Goal: Book appointment/travel/reservation

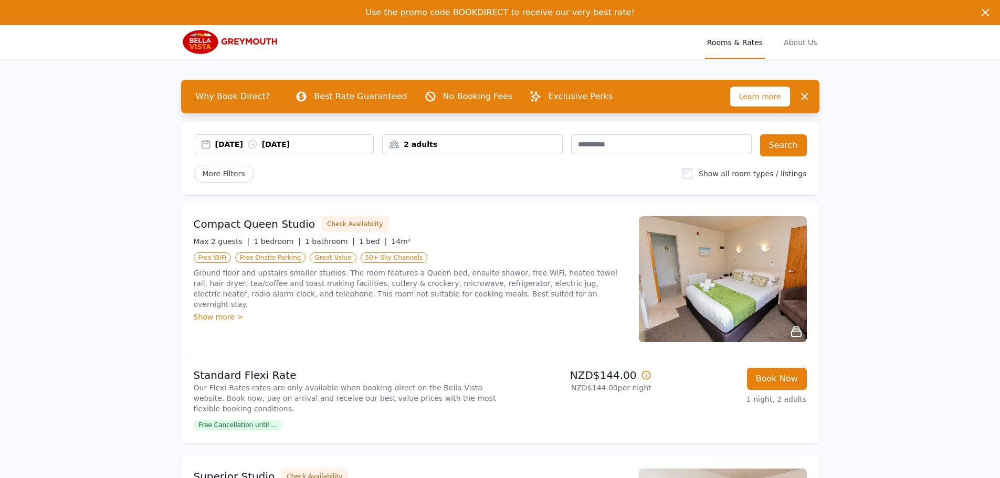
click at [463, 150] on div "2 adults" at bounding box center [473, 144] width 180 height 10
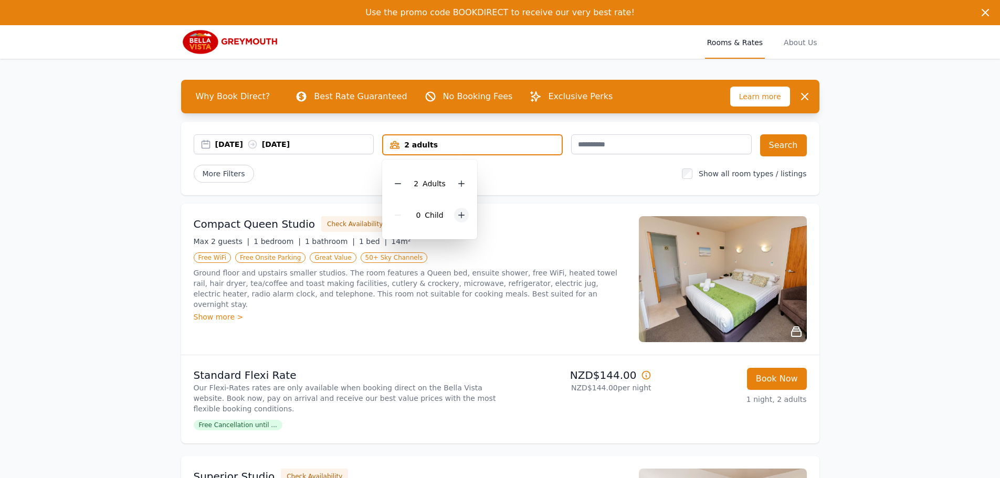
click at [457, 219] on icon at bounding box center [461, 215] width 8 height 8
click at [282, 150] on div "[DATE] [DATE]" at bounding box center [294, 144] width 159 height 10
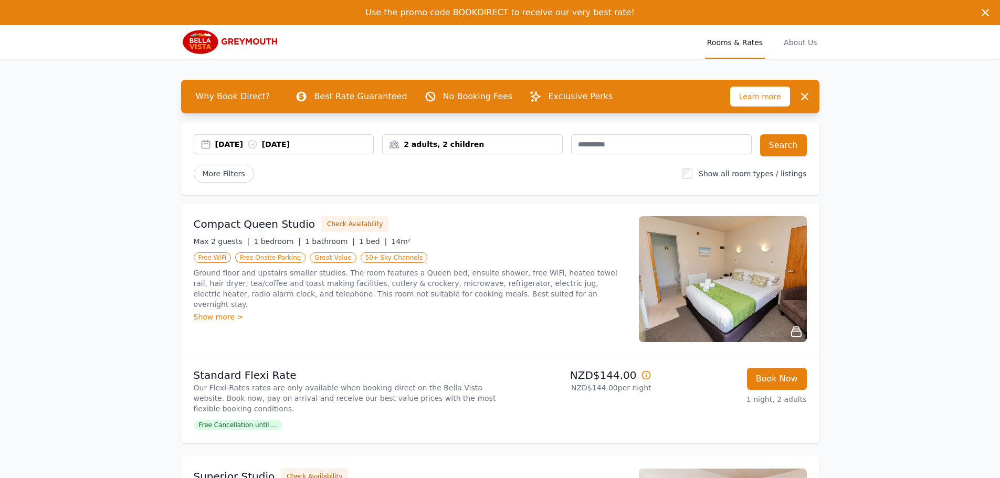
click at [257, 150] on div "[DATE] [DATE]" at bounding box center [294, 144] width 159 height 10
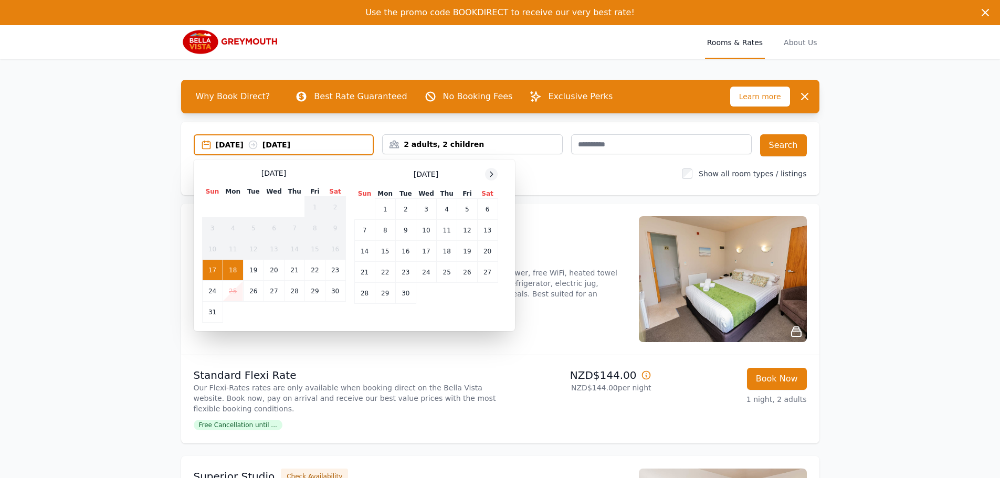
click at [487, 178] on icon at bounding box center [491, 174] width 8 height 8
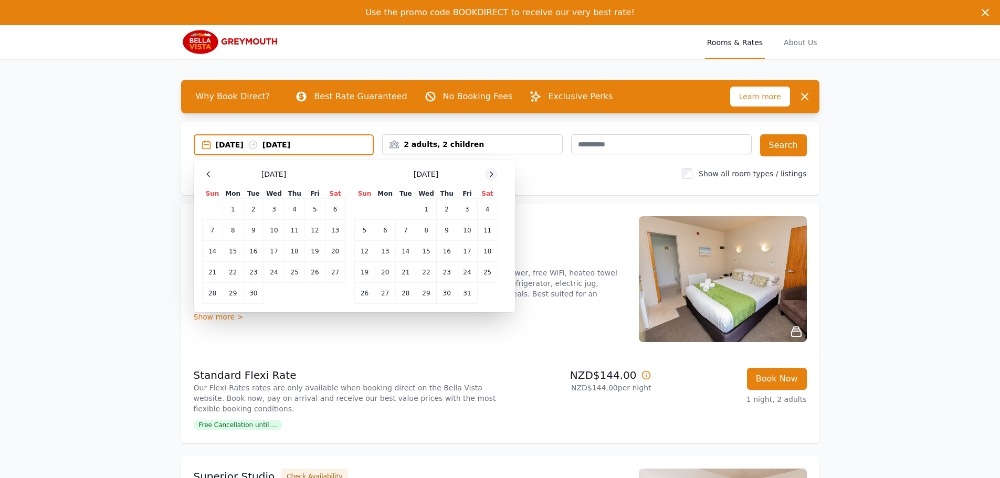
click at [487, 178] on icon at bounding box center [491, 174] width 8 height 8
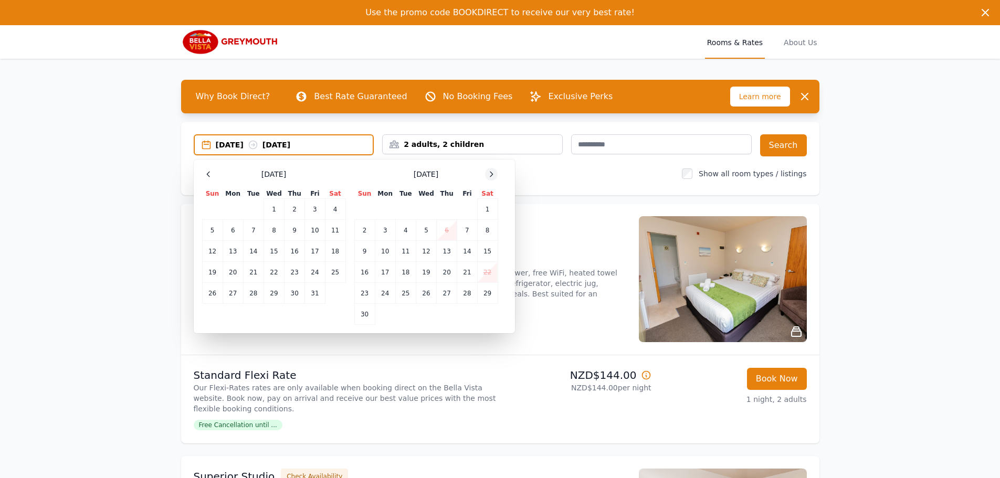
click at [487, 178] on icon at bounding box center [491, 174] width 8 height 8
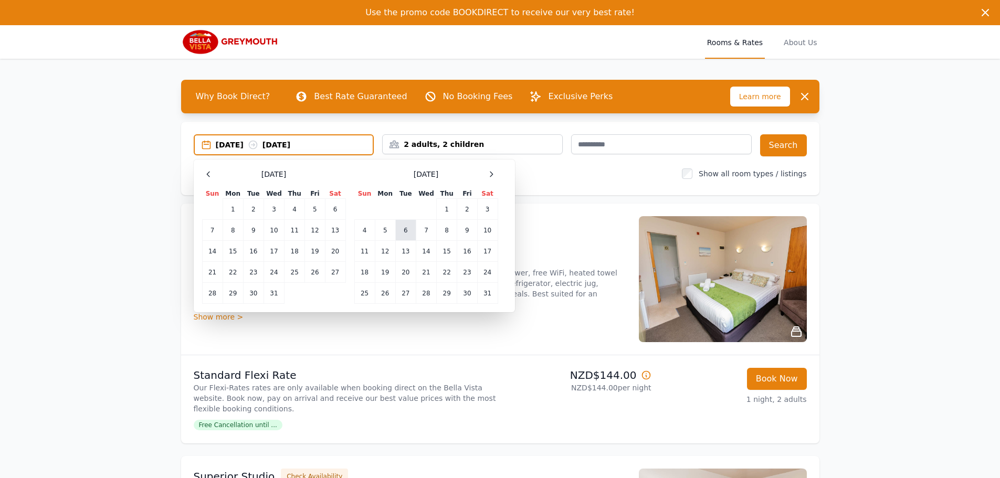
click at [395, 241] on td "6" at bounding box center [405, 230] width 20 height 21
click at [416, 241] on td "7" at bounding box center [426, 230] width 20 height 21
